Goal: Find specific page/section: Find specific page/section

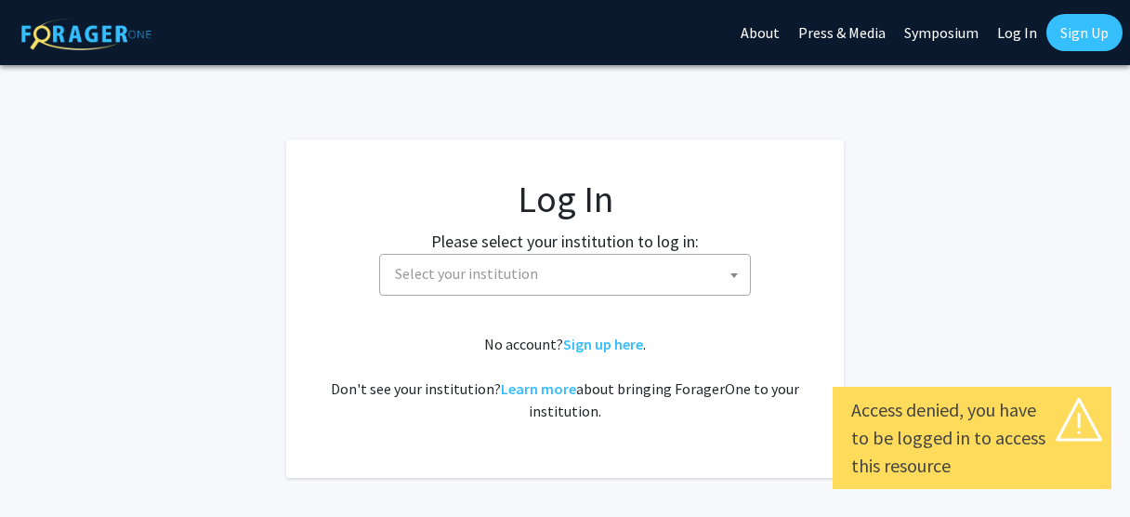
select select
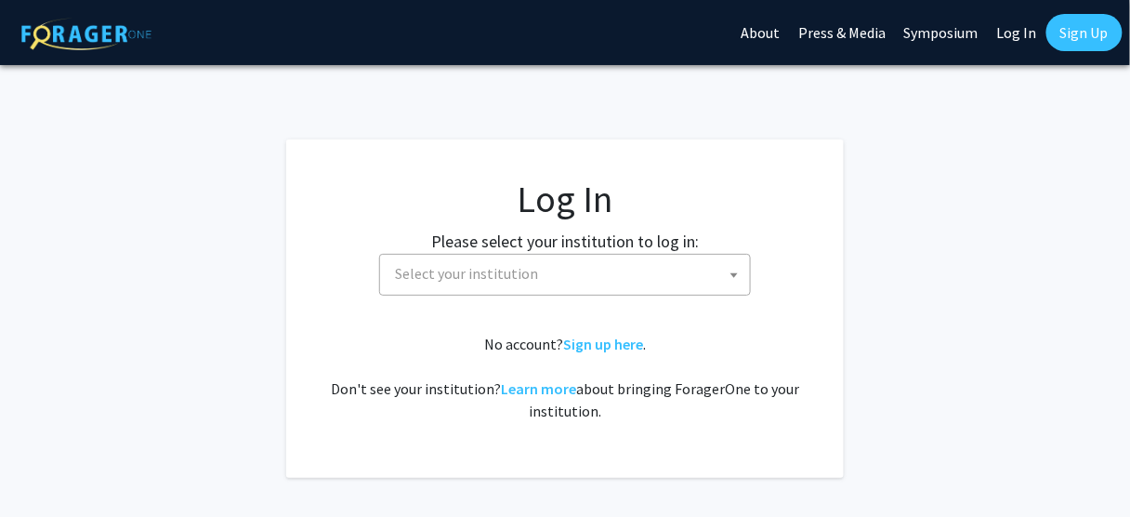
click at [580, 258] on span "Select your institution" at bounding box center [568, 274] width 362 height 38
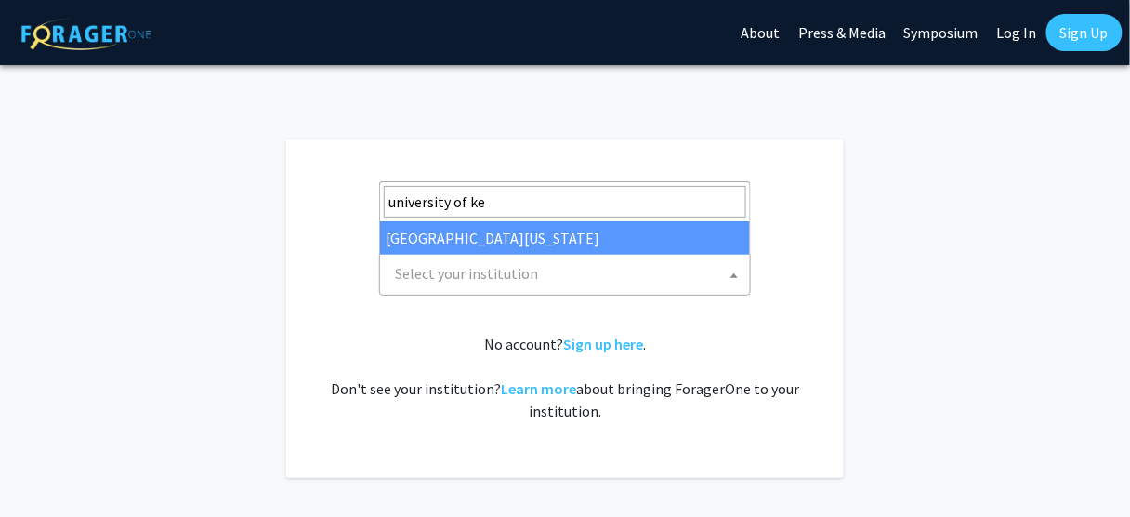
type input "university of [PERSON_NAME]"
select select "13"
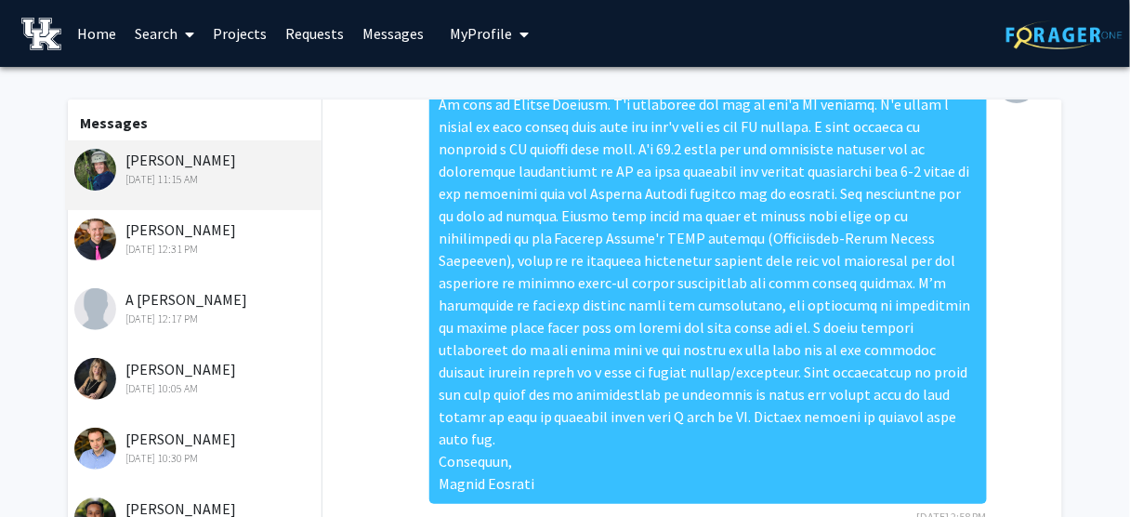
click at [172, 37] on link "Search" at bounding box center [164, 33] width 78 height 65
click at [203, 82] on span "Faculty/Staff" at bounding box center [193, 85] width 137 height 37
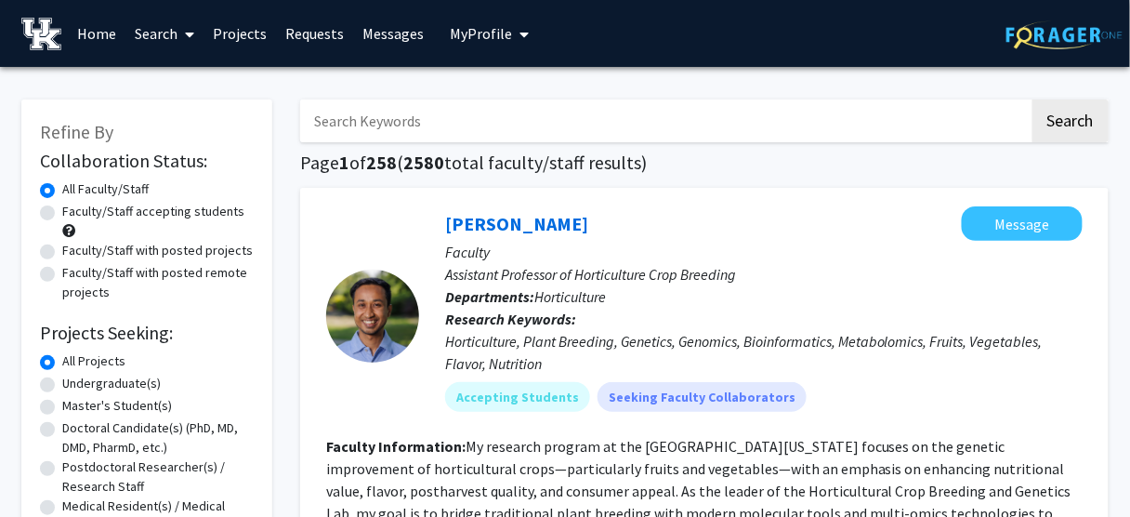
click at [528, 134] on input "Search Keywords" at bounding box center [664, 120] width 729 height 43
type input "[PERSON_NAME]"
click at [1032, 99] on button "Search" at bounding box center [1070, 120] width 76 height 43
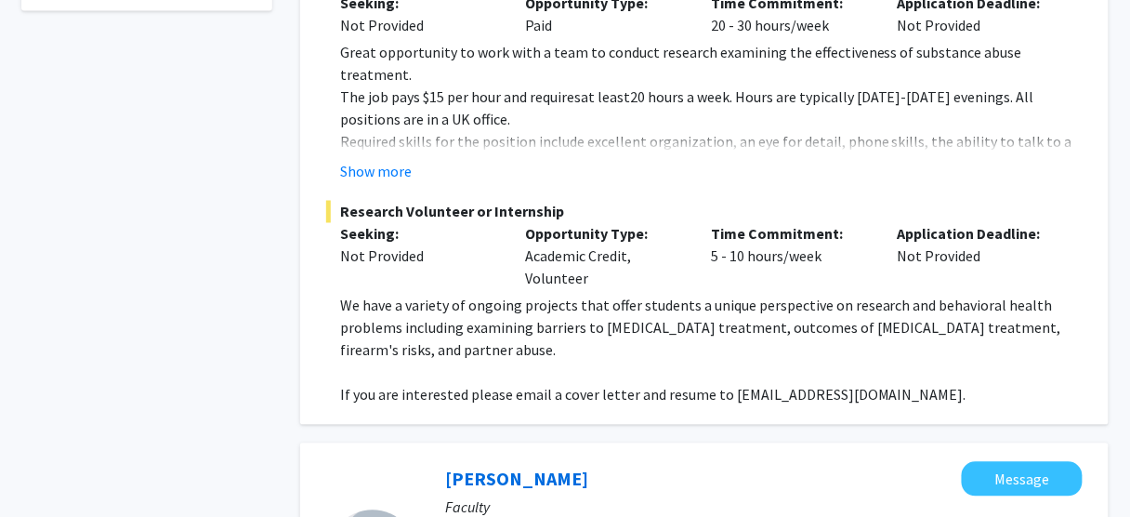
scroll to position [746, 0]
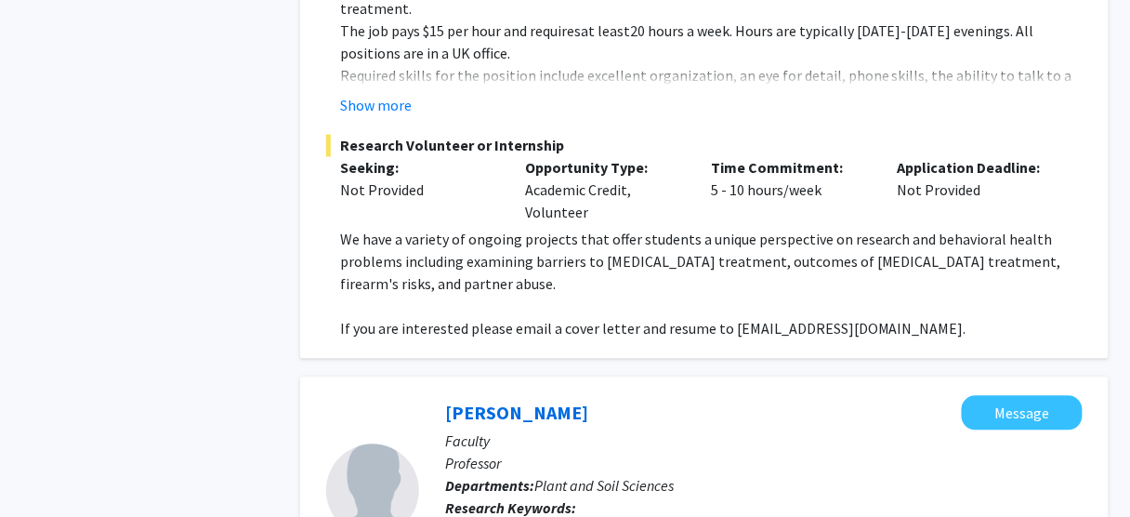
click at [342, 135] on span "Research Volunteer or Internship" at bounding box center [704, 146] width 756 height 22
